Goal: Information Seeking & Learning: Learn about a topic

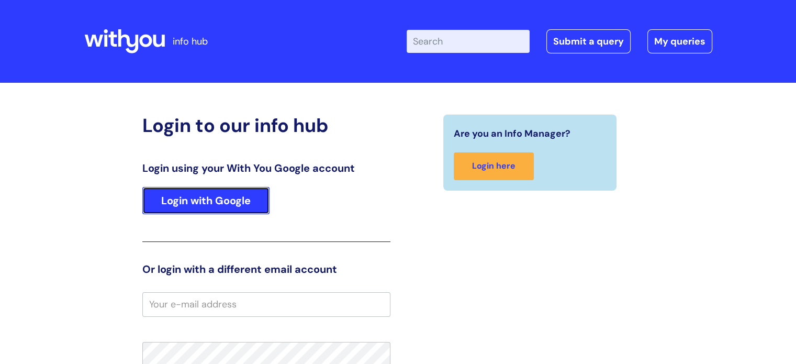
click at [218, 206] on link "Login with Google" at bounding box center [205, 200] width 127 height 27
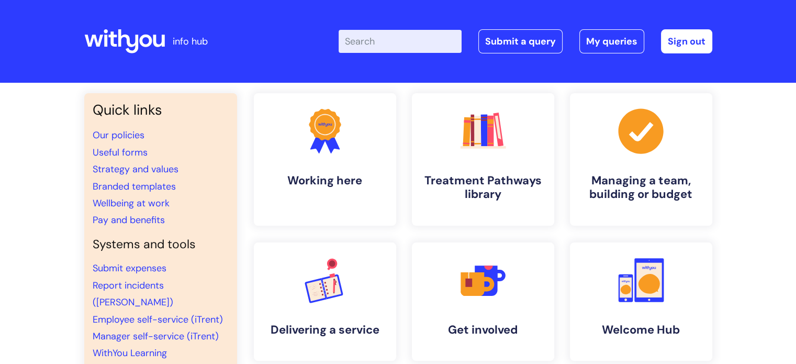
click at [410, 48] on input "Enter your search term here..." at bounding box center [400, 41] width 123 height 23
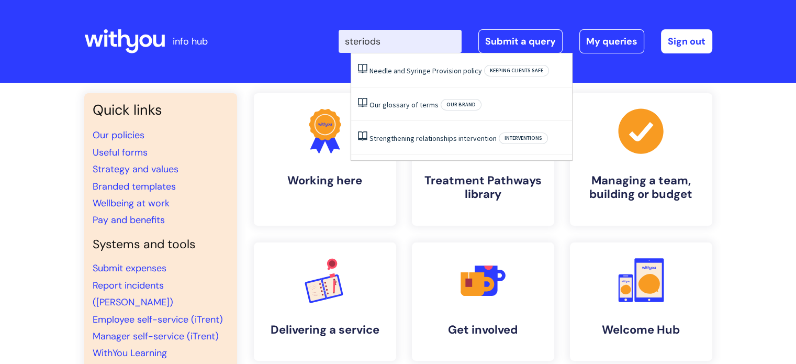
type input "steriods"
click button "Search" at bounding box center [0, 0] width 0 height 0
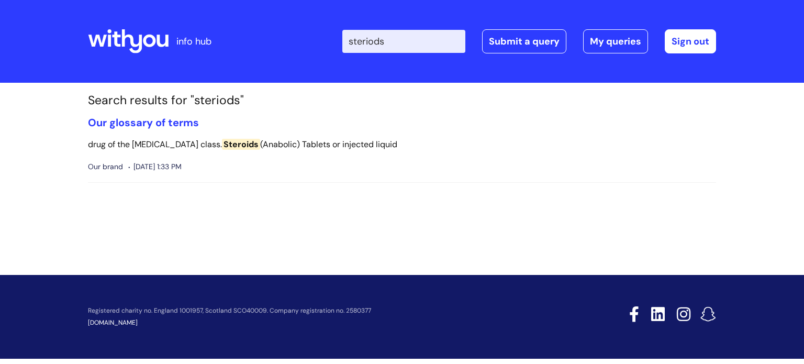
click at [402, 44] on input "steriods" at bounding box center [403, 41] width 123 height 23
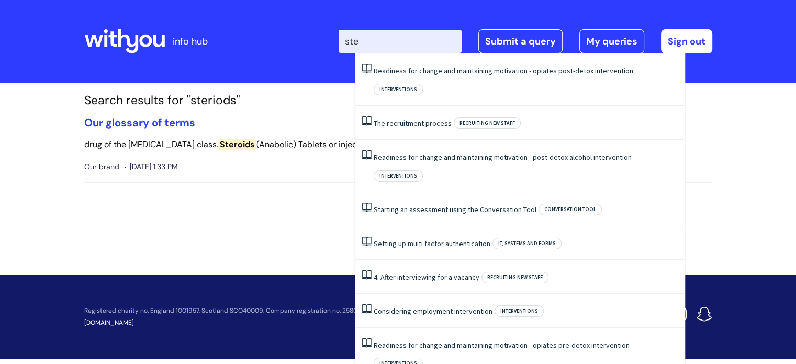
click at [238, 144] on span "Steroids" at bounding box center [237, 144] width 38 height 11
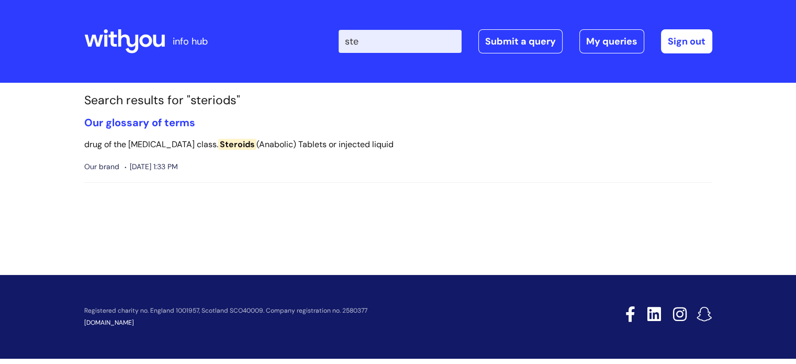
click at [375, 41] on input "ste" at bounding box center [400, 41] width 123 height 23
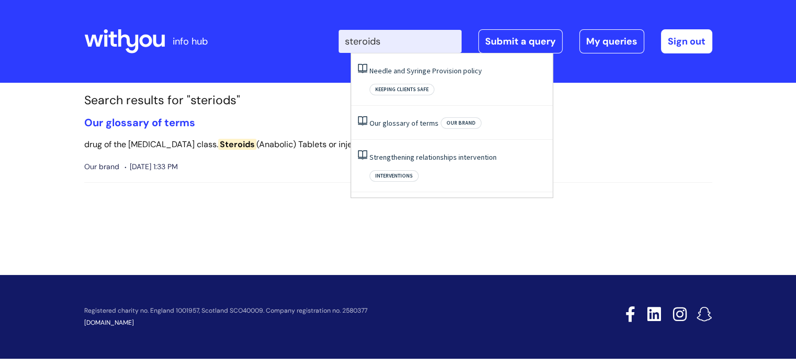
type input "steroids"
click button "Search" at bounding box center [0, 0] width 0 height 0
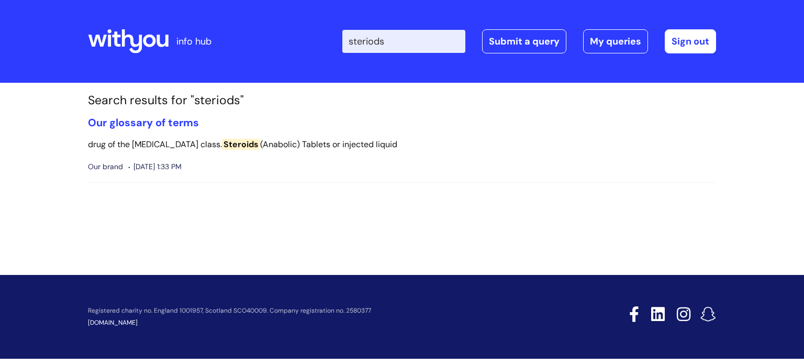
click at [411, 42] on input "steriods" at bounding box center [403, 41] width 123 height 23
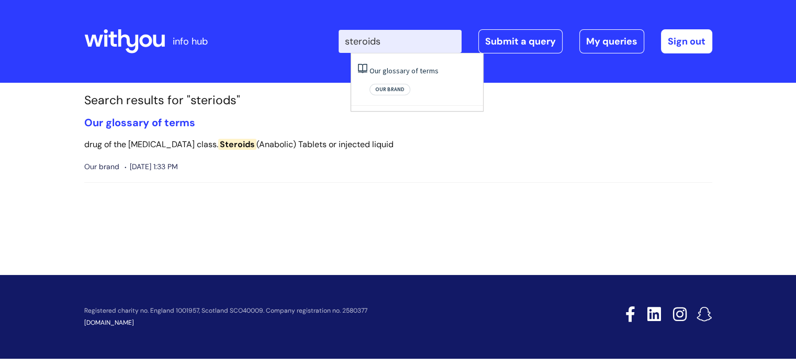
type input "steroids"
click button "Search" at bounding box center [0, 0] width 0 height 0
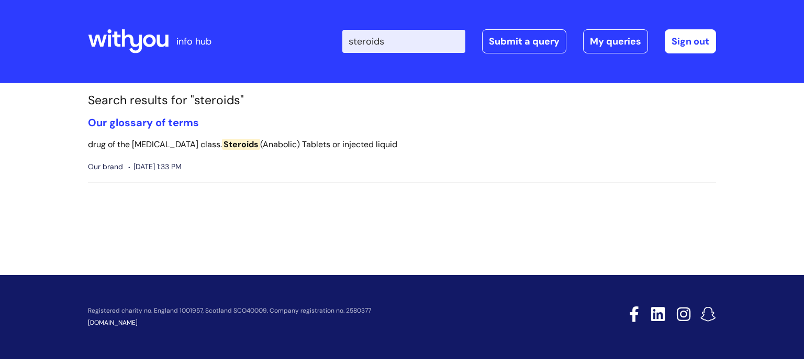
click at [327, 148] on p "drug of the benzodiazepine class. Steroids (Anabolic) Tablets or injected liquid" at bounding box center [402, 144] width 628 height 15
drag, startPoint x: 2, startPoint y: 7, endPoint x: 184, endPoint y: 33, distance: 184.1
click at [184, 33] on p "info hub" at bounding box center [193, 41] width 35 height 17
click at [130, 41] on icon at bounding box center [128, 41] width 81 height 25
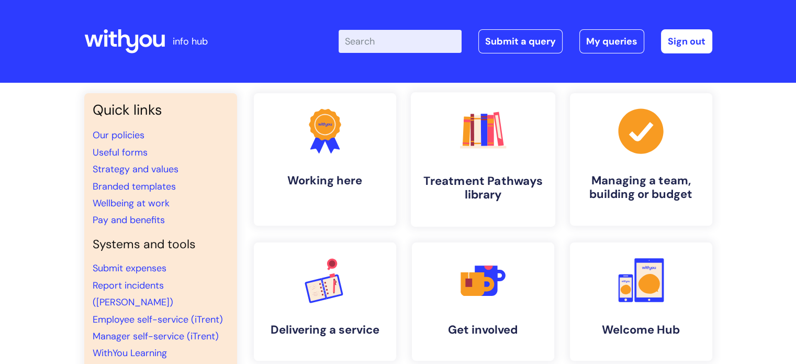
click at [512, 161] on link ".cls-1{fill:#f89b22;}.cls-1,.cls-2,.cls-3,.cls-4,.cls-5,.cls-6,.cls-7{stroke-wi…" at bounding box center [483, 159] width 145 height 135
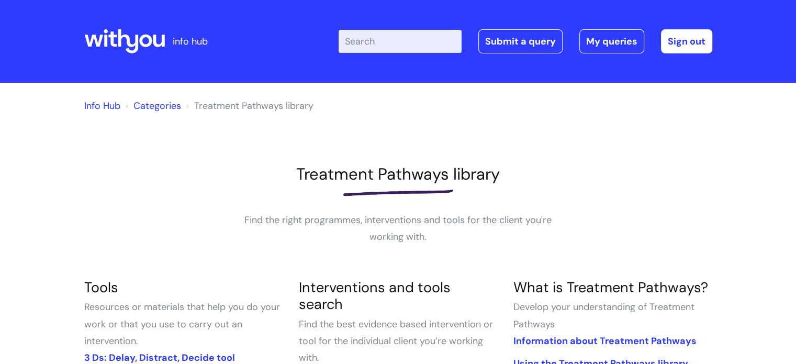
click at [394, 42] on input "Enter your search term here..." at bounding box center [400, 41] width 123 height 23
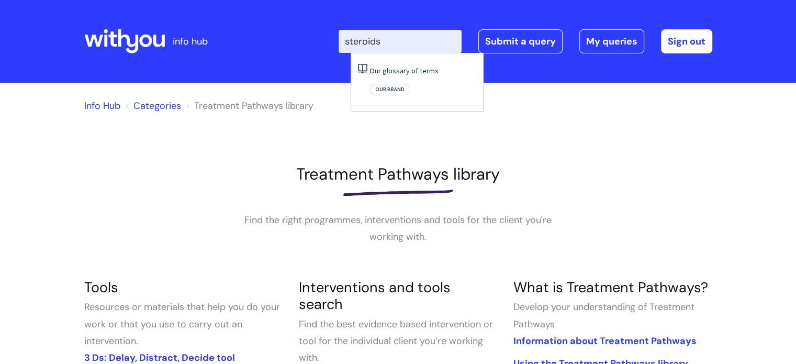
type input "steroids"
click button "Search" at bounding box center [0, 0] width 0 height 0
